Goal: Task Accomplishment & Management: Manage account settings

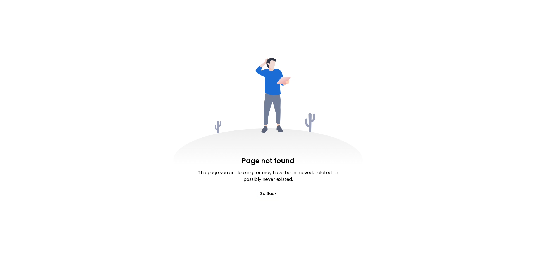
click at [266, 195] on button "Go Back" at bounding box center [268, 193] width 22 height 8
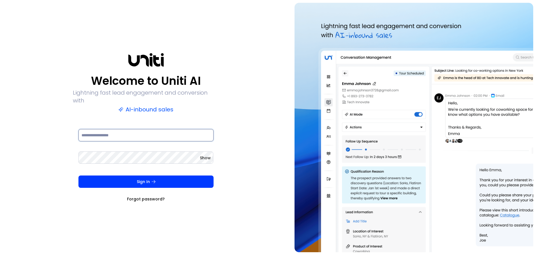
type input "**********"
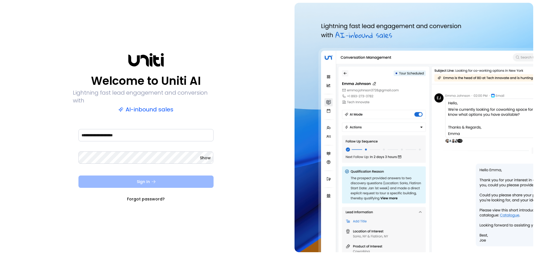
click at [149, 175] on button "Sign In" at bounding box center [146, 181] width 135 height 12
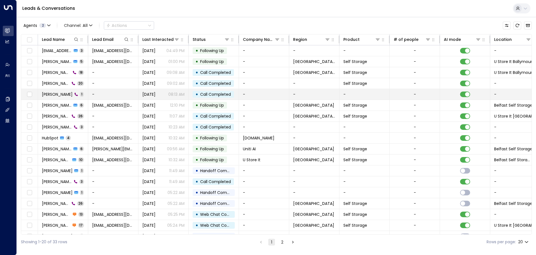
click at [206, 94] on span "Call Completed" at bounding box center [215, 94] width 31 height 6
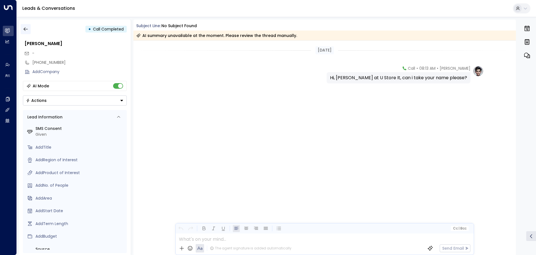
click at [28, 31] on icon "button" at bounding box center [26, 29] width 6 height 6
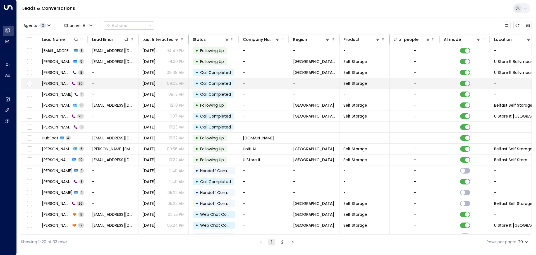
click at [205, 84] on span "Call Completed" at bounding box center [215, 83] width 31 height 6
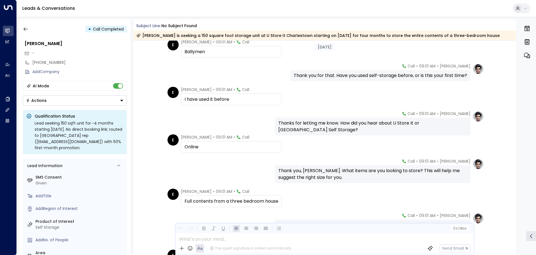
scroll to position [192, 0]
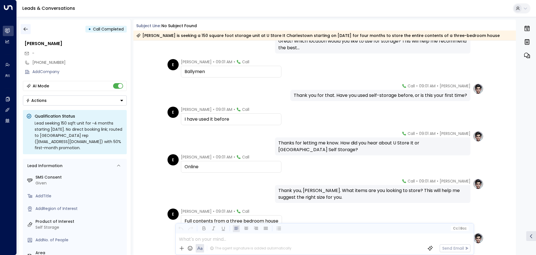
click at [27, 28] on icon "button" at bounding box center [26, 29] width 6 height 6
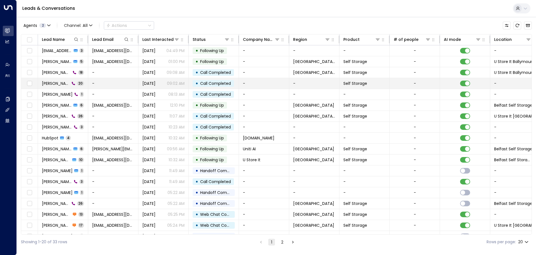
click at [200, 82] on span "Call Completed" at bounding box center [215, 83] width 31 height 6
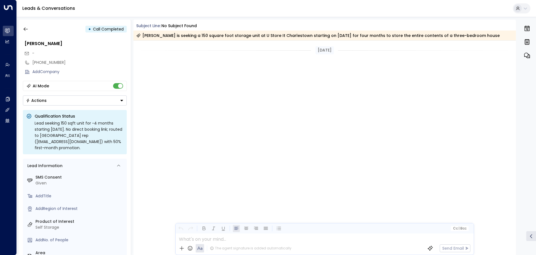
scroll to position [895, 0]
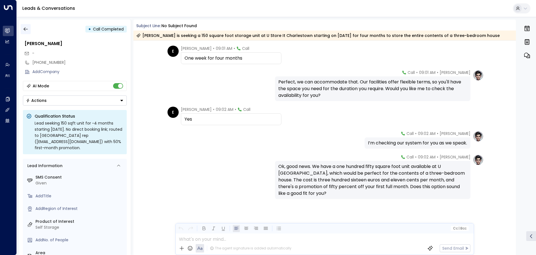
click at [26, 31] on icon "button" at bounding box center [26, 29] width 6 height 6
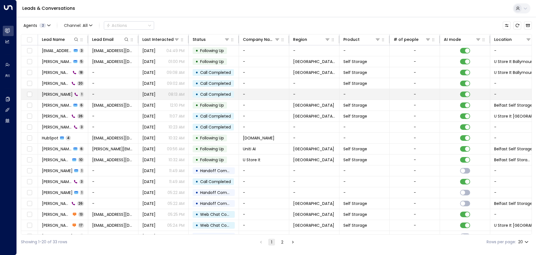
click at [204, 95] on span "Call Completed" at bounding box center [215, 94] width 31 height 6
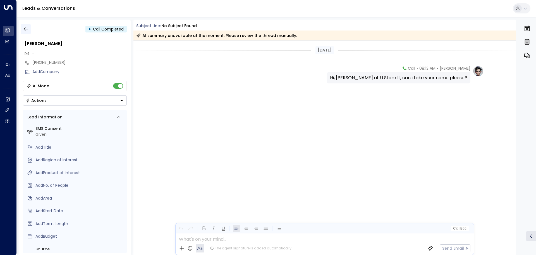
click at [25, 28] on icon "button" at bounding box center [26, 29] width 6 height 6
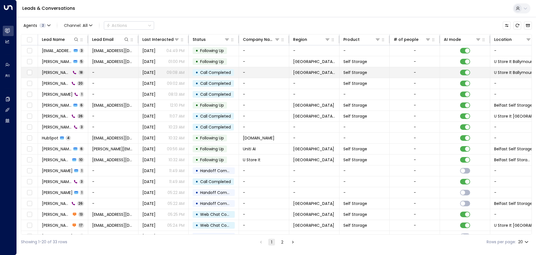
click at [109, 70] on td "-" at bounding box center [113, 72] width 50 height 11
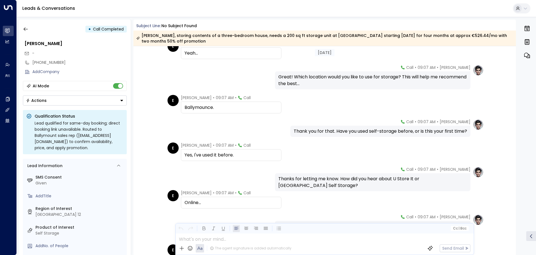
scroll to position [158, 0]
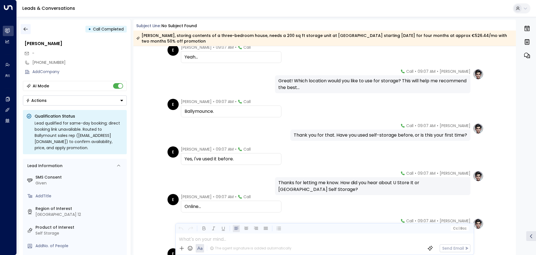
click at [26, 29] on icon "button" at bounding box center [26, 29] width 6 height 6
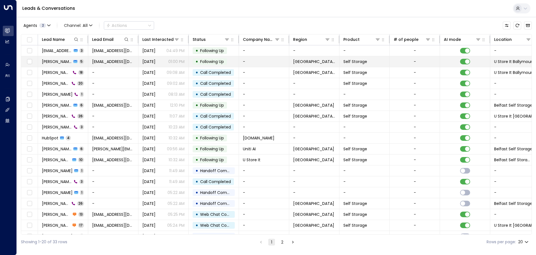
click at [162, 63] on div "[DATE] 01:00 PM" at bounding box center [163, 62] width 42 height 6
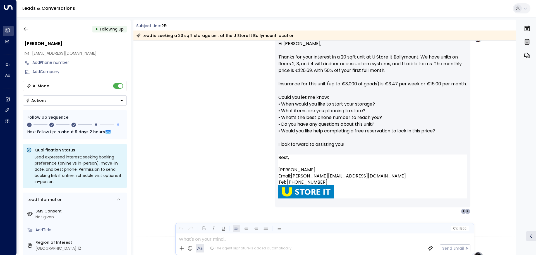
scroll to position [37, 0]
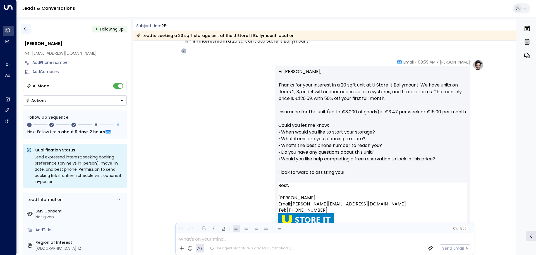
click at [26, 31] on icon "button" at bounding box center [26, 29] width 6 height 6
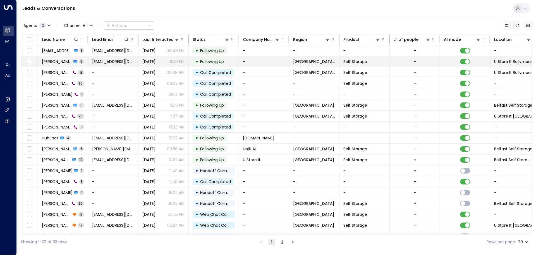
click at [208, 60] on span "Following Up" at bounding box center [212, 62] width 24 height 6
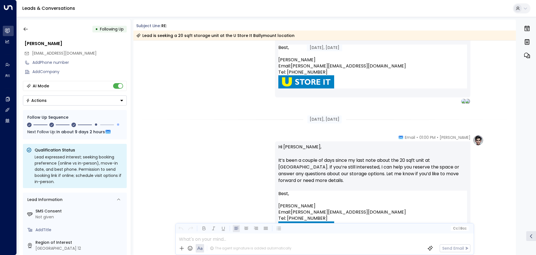
scroll to position [315, 0]
